Goal: Transaction & Acquisition: Purchase product/service

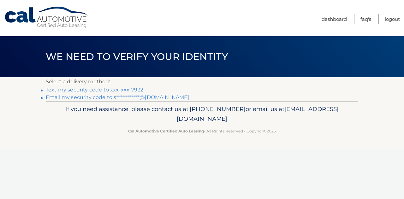
click at [77, 91] on link "Text my security code to xxx-xxx-7932" at bounding box center [95, 90] width 98 height 6
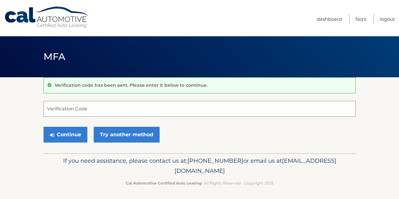
click at [75, 111] on input "Verification Code" at bounding box center [200, 109] width 313 height 16
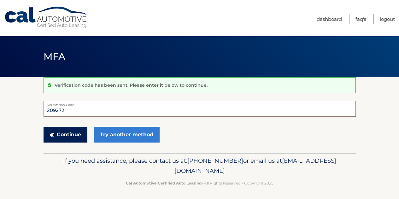
type input "209272"
click at [62, 137] on button "Continue" at bounding box center [66, 135] width 44 height 16
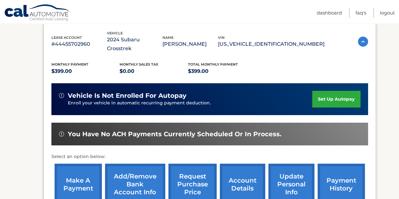
scroll to position [103, 0]
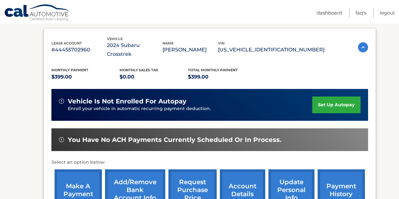
click at [86, 175] on link "make a payment" at bounding box center [78, 190] width 47 height 41
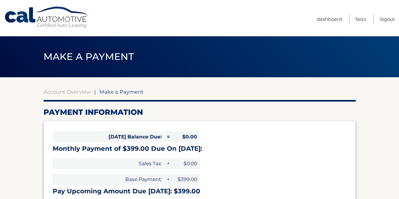
select select "ZGQyYWI4MjgtYzI2MC00OTE5LWFjOTEtN2M3NzdkNjE1M2Rj"
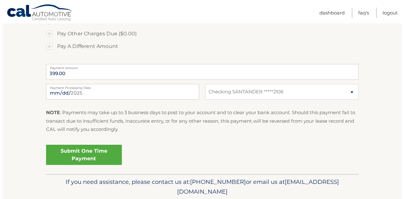
scroll to position [252, 0]
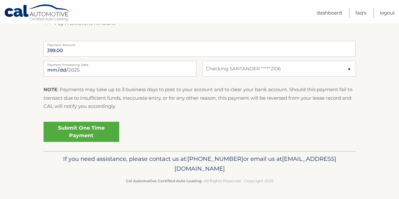
click at [85, 133] on link "Submit One Time Payment" at bounding box center [82, 132] width 76 height 20
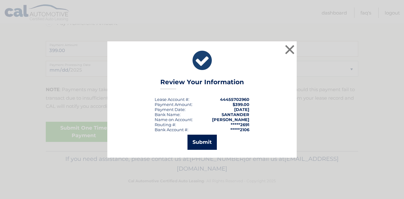
click at [205, 143] on button "Submit" at bounding box center [202, 142] width 29 height 15
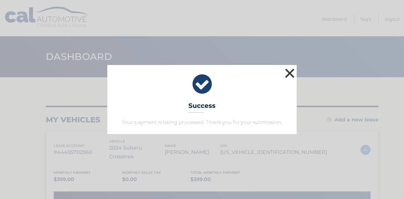
click at [293, 70] on button "×" at bounding box center [290, 73] width 13 height 13
